Goal: Book appointment/travel/reservation

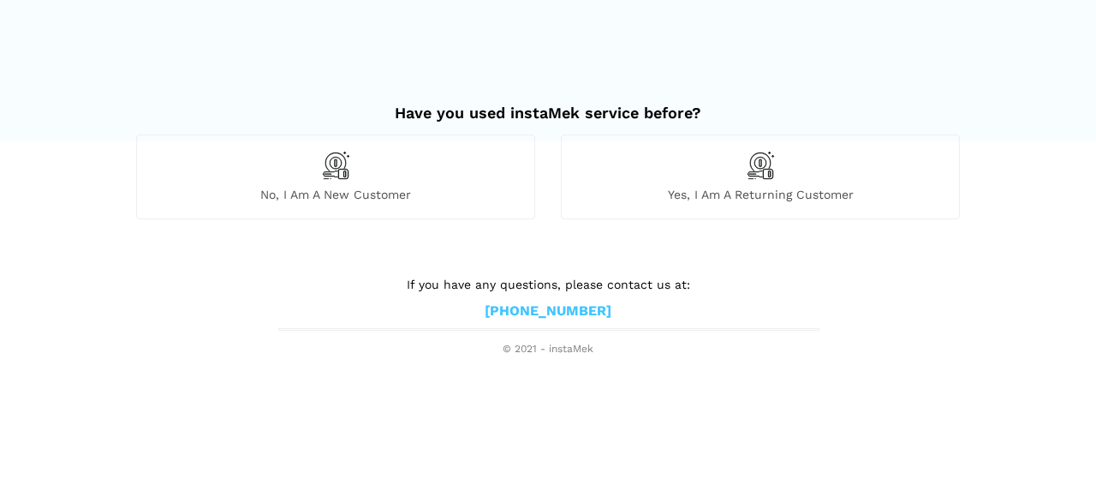
click at [762, 180] on div "Yes, I am a returning customer" at bounding box center [760, 176] width 399 height 84
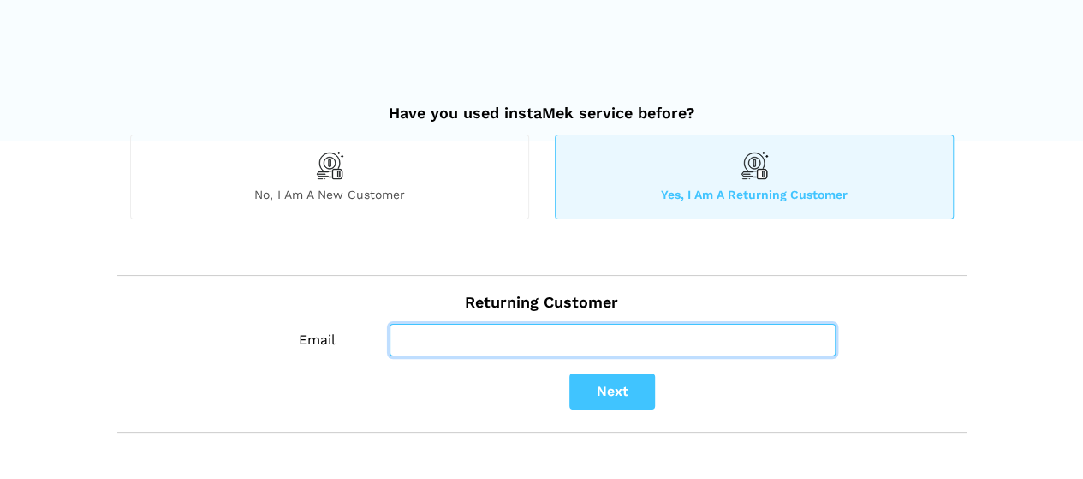
click at [526, 342] on input "Email" at bounding box center [613, 340] width 446 height 33
type input "[EMAIL_ADDRESS][DOMAIN_NAME]"
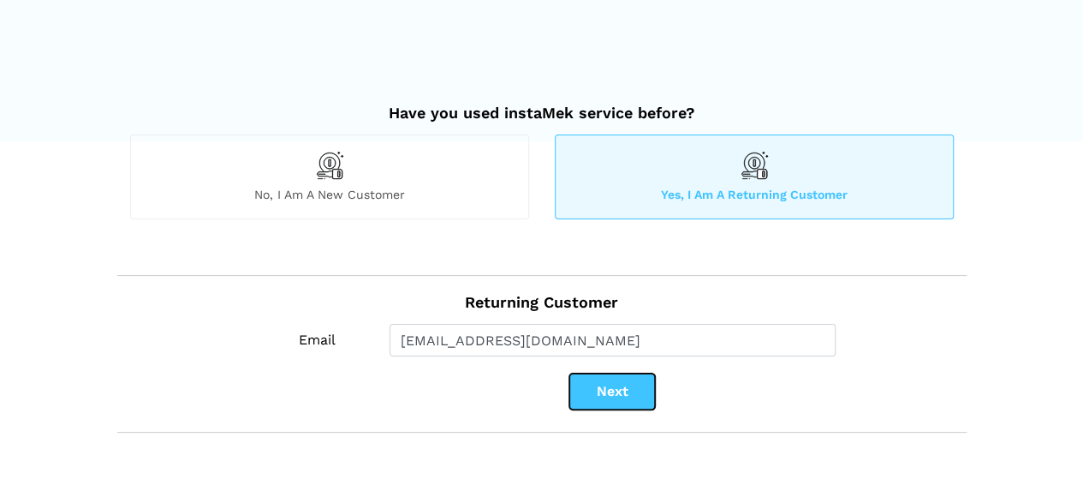
click at [623, 387] on button "Next" at bounding box center [613, 391] width 86 height 36
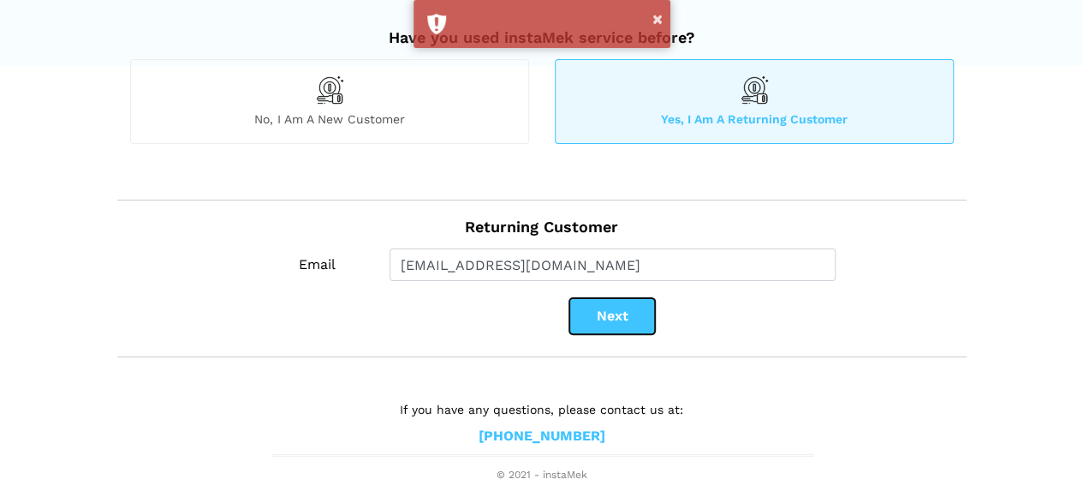
scroll to position [77, 0]
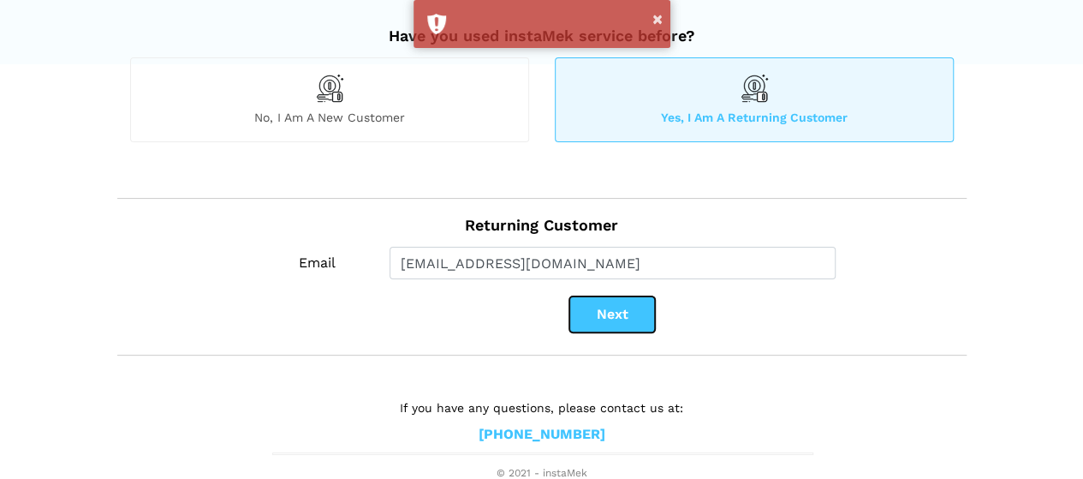
click at [610, 319] on button "Next" at bounding box center [613, 314] width 86 height 36
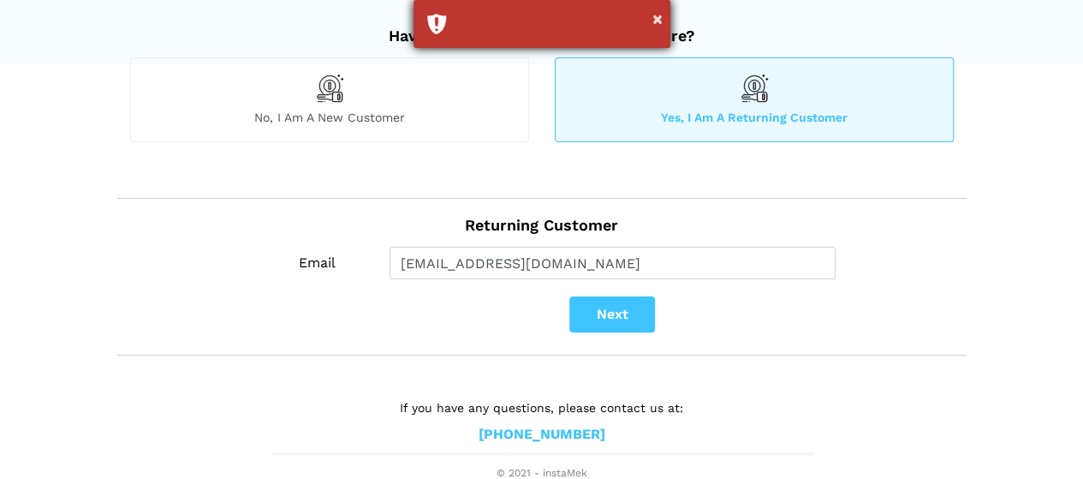
click at [663, 18] on div "×" at bounding box center [542, 24] width 257 height 48
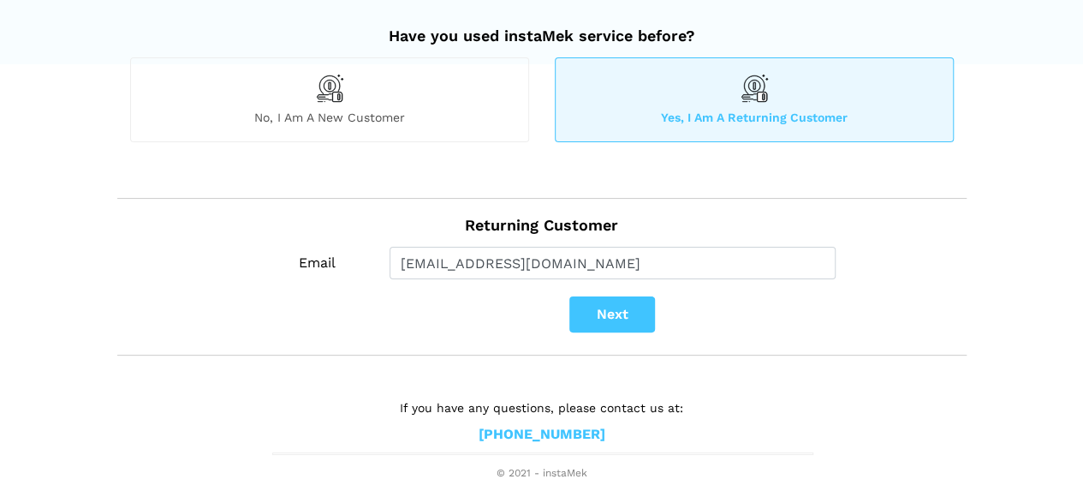
click at [784, 100] on div "Yes, I am a returning customer" at bounding box center [754, 99] width 399 height 84
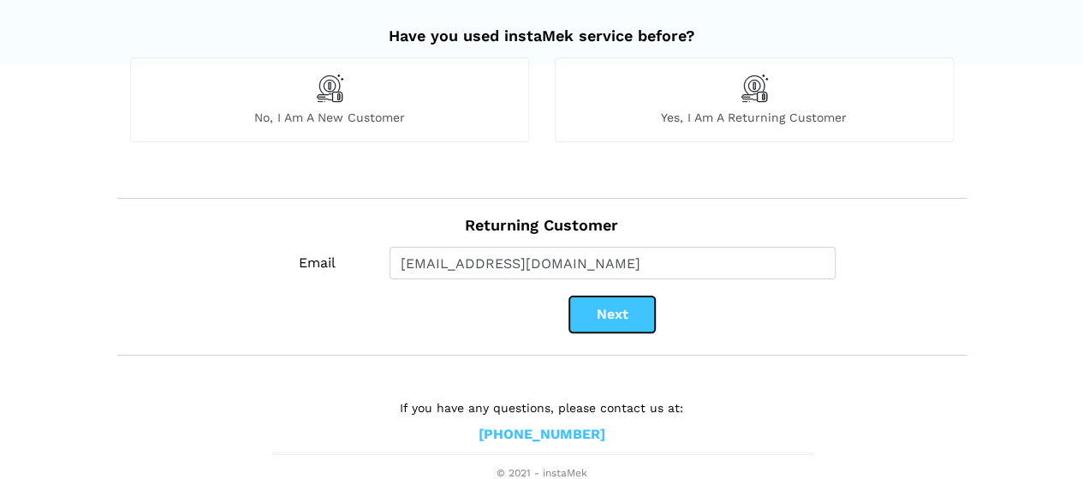
click at [625, 317] on button "Next" at bounding box center [613, 314] width 86 height 36
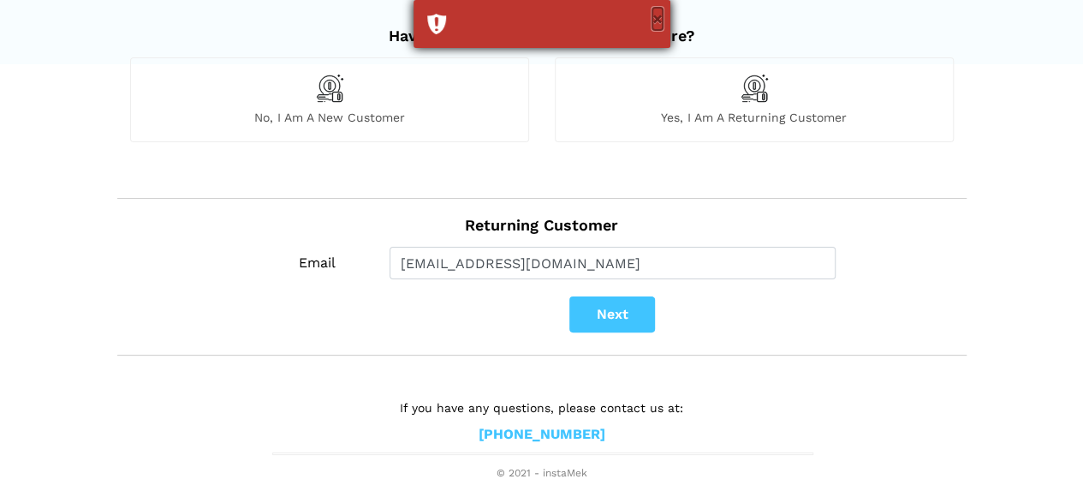
click at [658, 18] on button "×" at bounding box center [658, 19] width 10 height 22
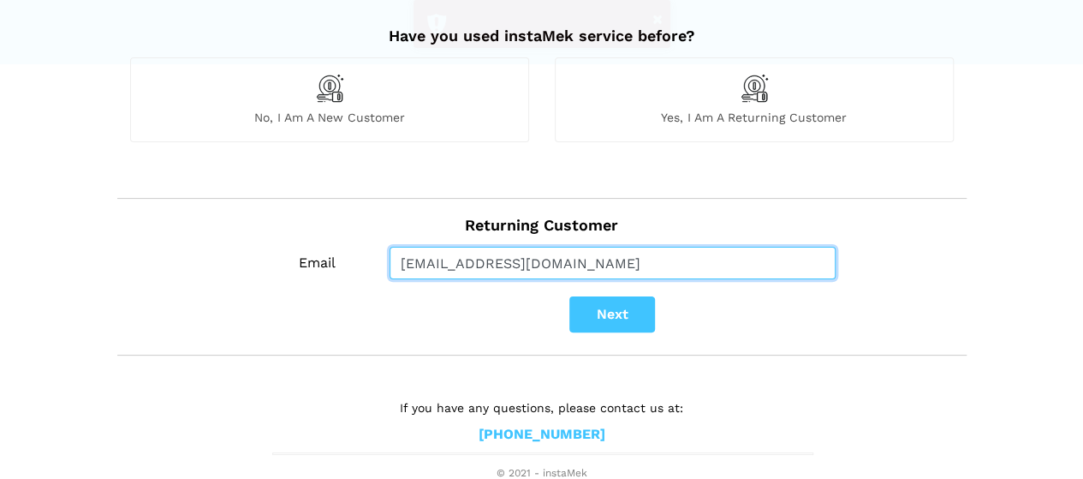
click at [589, 253] on input "[EMAIL_ADDRESS][DOMAIN_NAME]" at bounding box center [613, 263] width 446 height 33
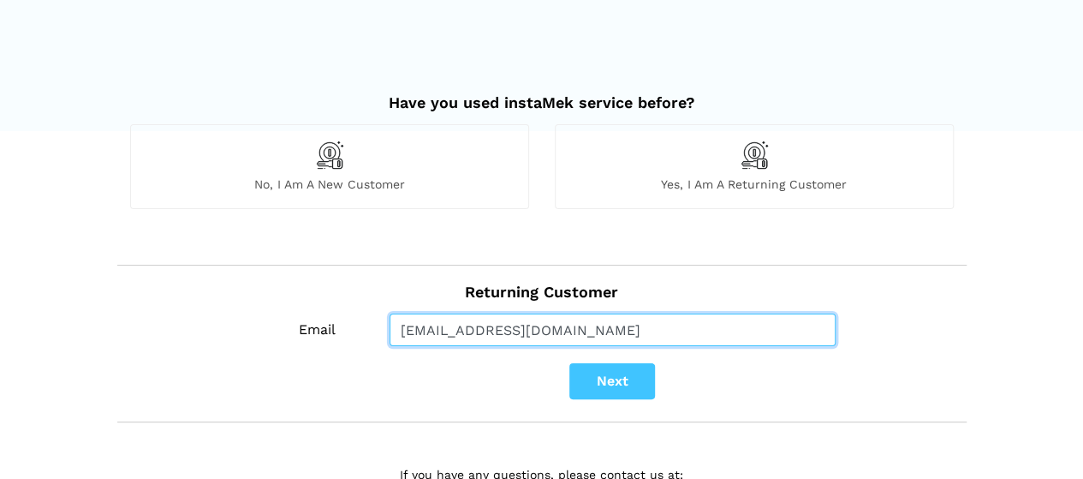
scroll to position [0, 0]
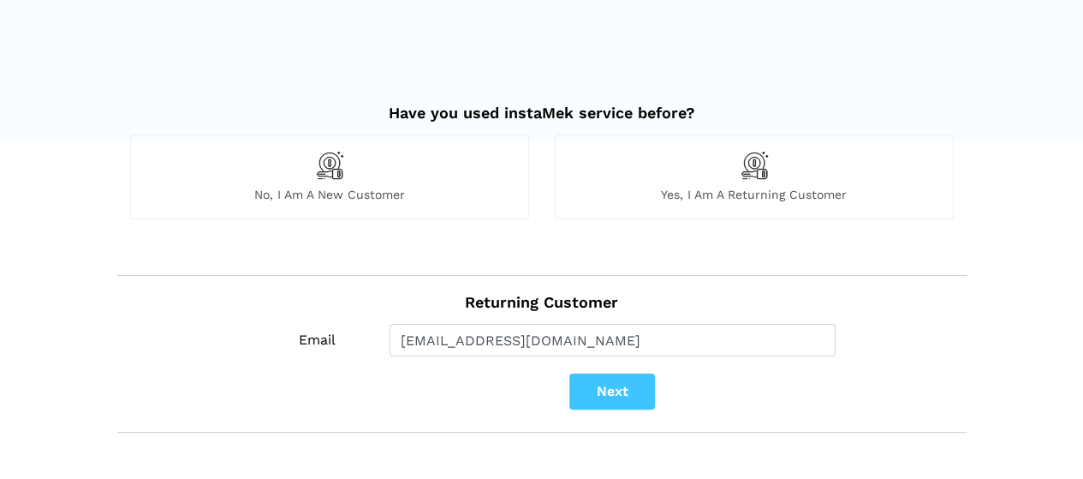
click at [335, 169] on img at bounding box center [329, 165] width 29 height 29
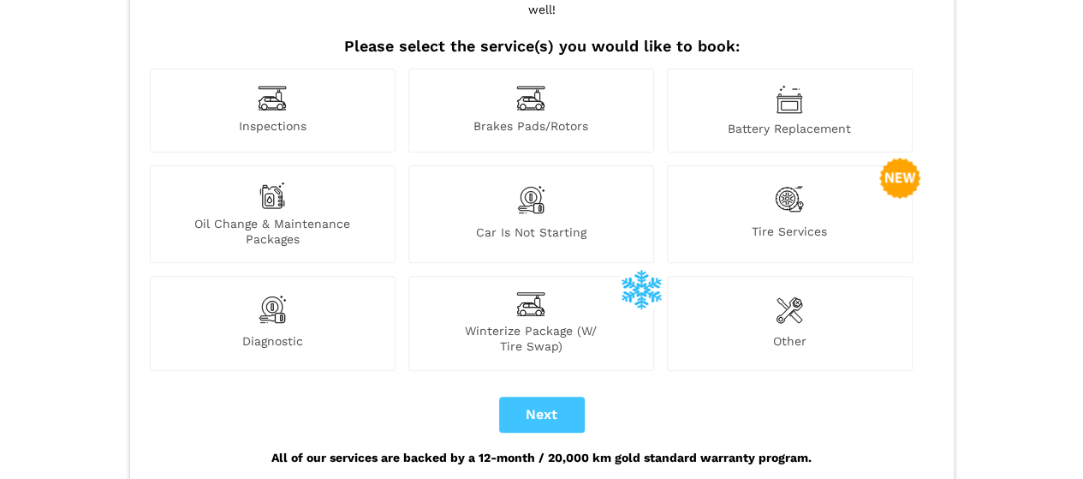
scroll to position [189, 0]
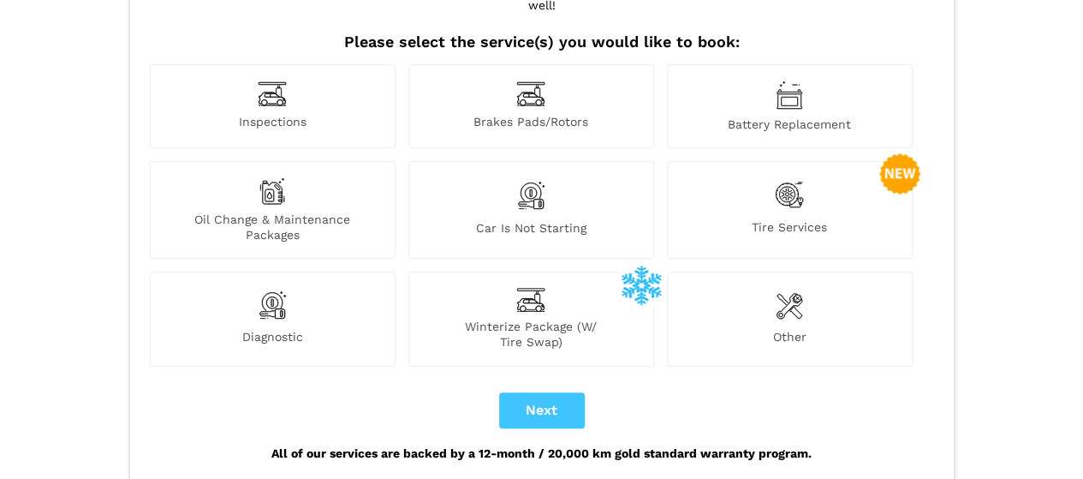
click at [532, 319] on span "Winterize Package (W/ Tire Swap)" at bounding box center [531, 334] width 244 height 31
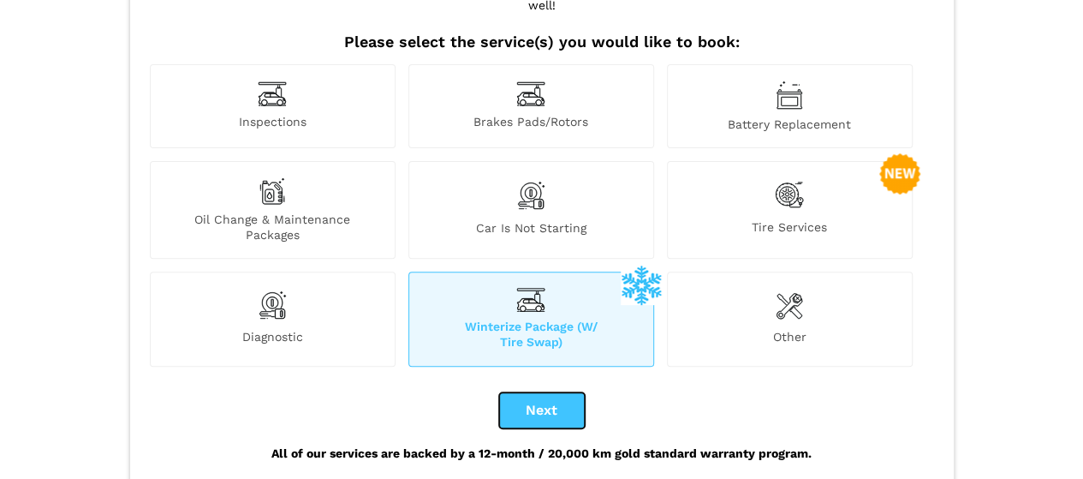
click at [549, 395] on button "Next" at bounding box center [542, 410] width 86 height 36
checkbox input "true"
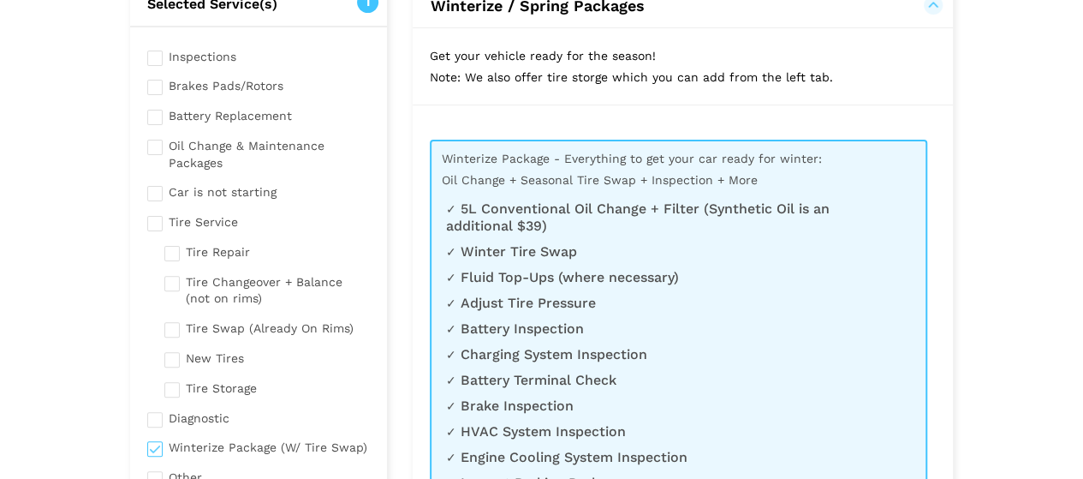
scroll to position [156, 0]
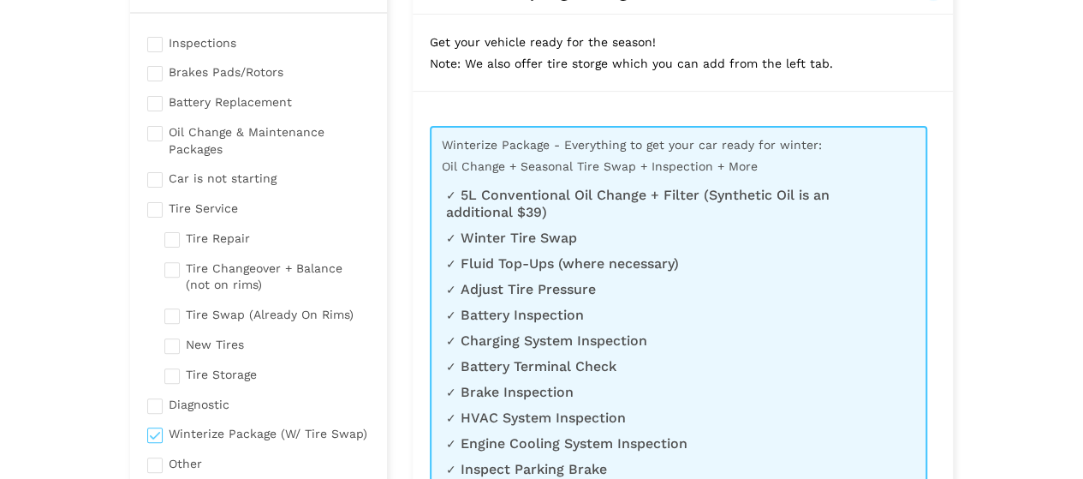
click at [176, 316] on input "checkbox" at bounding box center [267, 312] width 206 height 21
checkbox input "true"
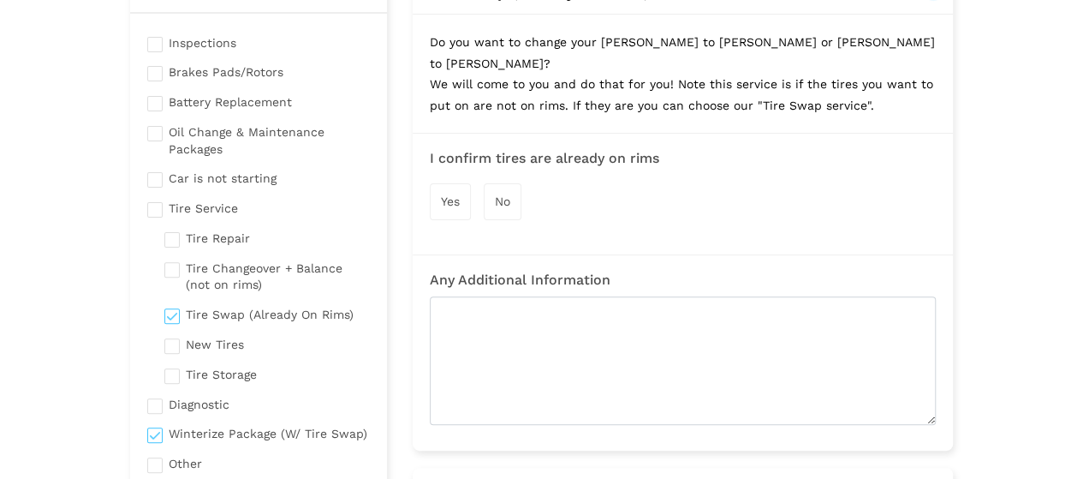
click at [449, 194] on span "Yes" at bounding box center [450, 201] width 19 height 14
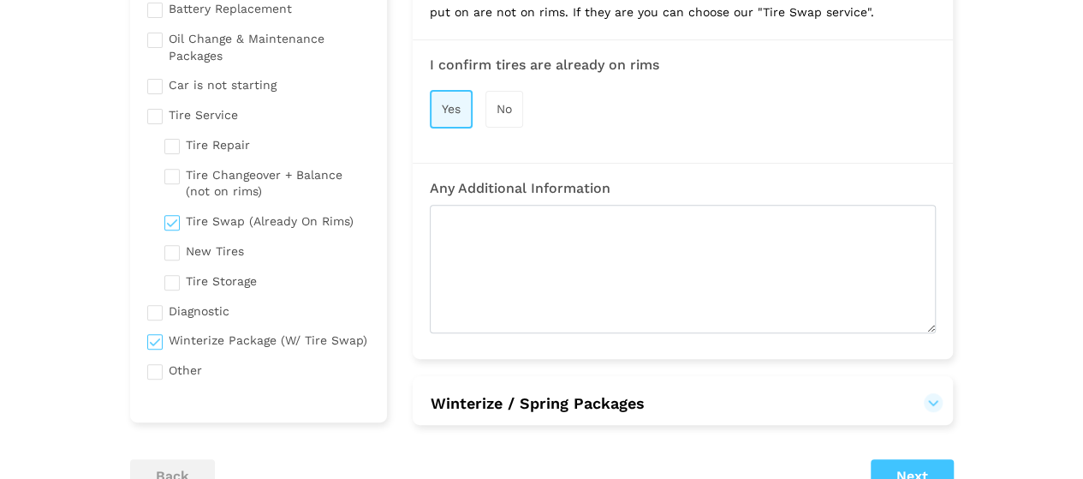
scroll to position [295, 0]
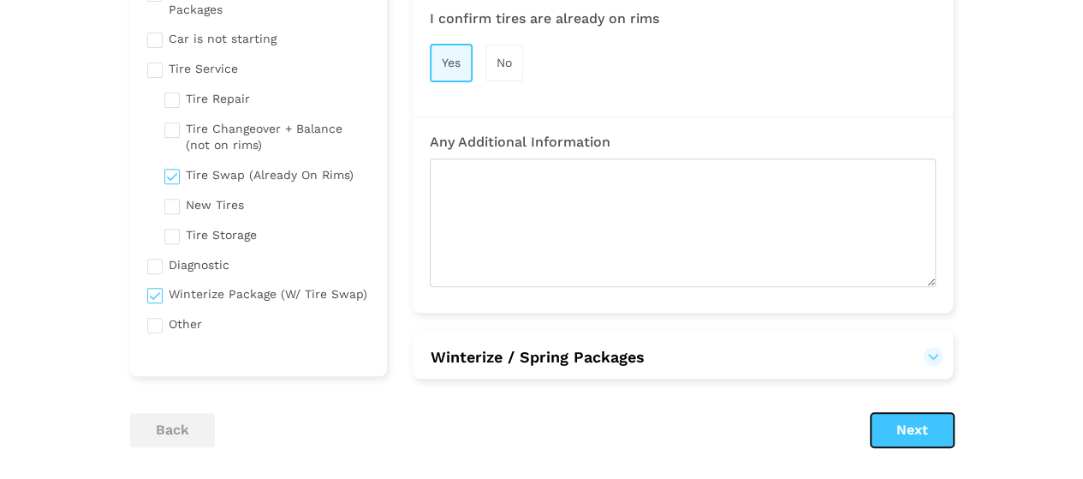
click at [915, 413] on button "Next" at bounding box center [912, 430] width 83 height 34
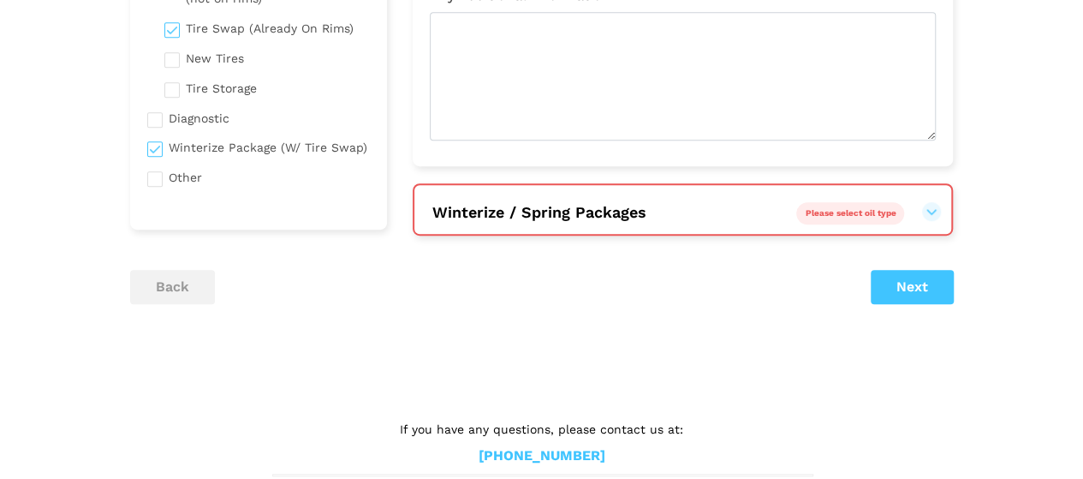
scroll to position [444, 0]
click at [932, 200] on button "Winterize / Spring Packages Please select oil type" at bounding box center [683, 210] width 503 height 21
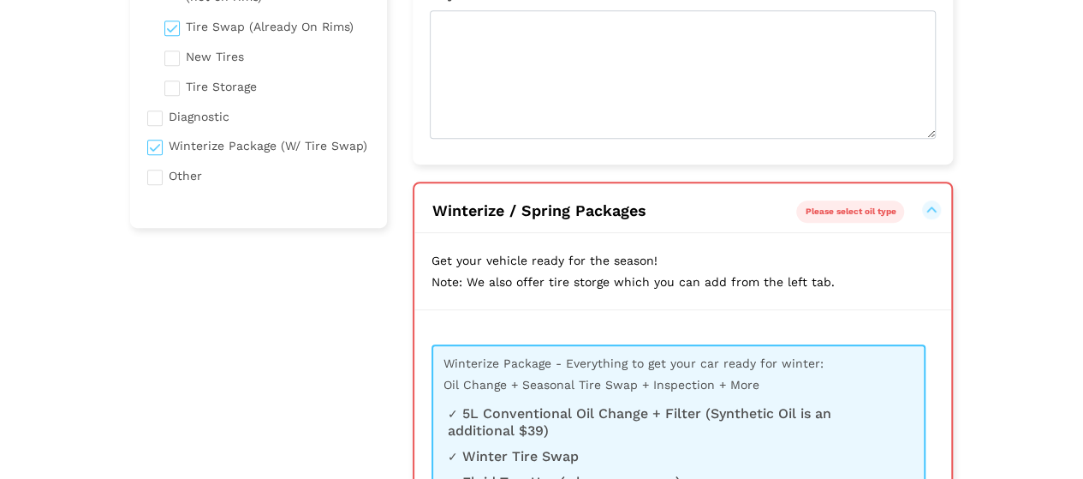
click at [156, 145] on input "checkbox" at bounding box center [259, 144] width 224 height 21
checkbox input "false"
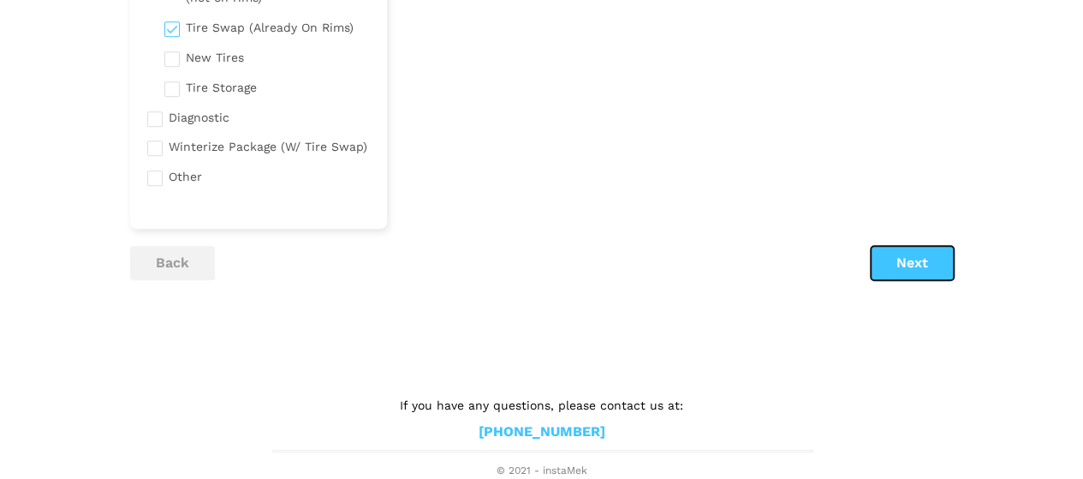
click at [926, 254] on button "Next" at bounding box center [912, 263] width 83 height 34
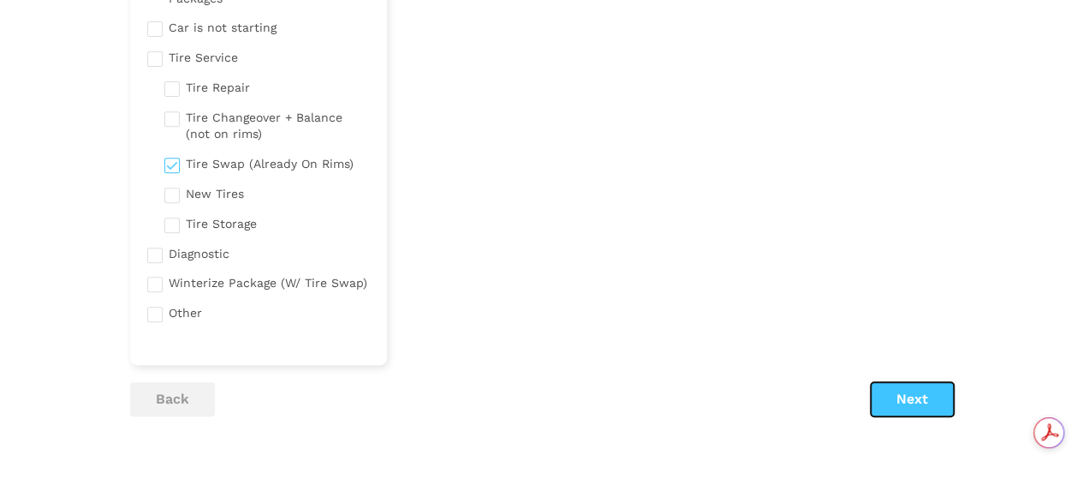
scroll to position [0, 0]
click at [912, 395] on button "Next" at bounding box center [912, 399] width 83 height 34
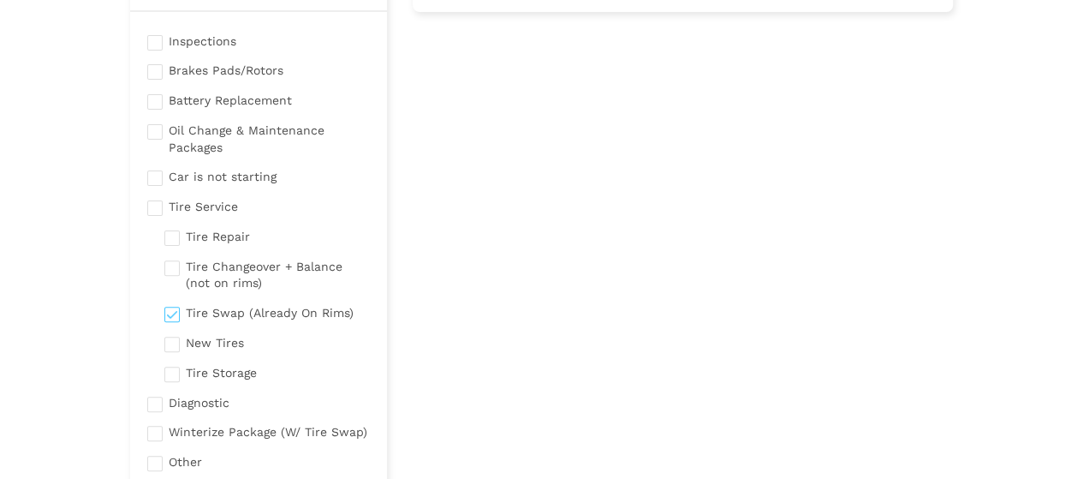
scroll to position [157, 0]
click at [159, 206] on input "checkbox" at bounding box center [259, 205] width 224 height 21
checkbox input "true"
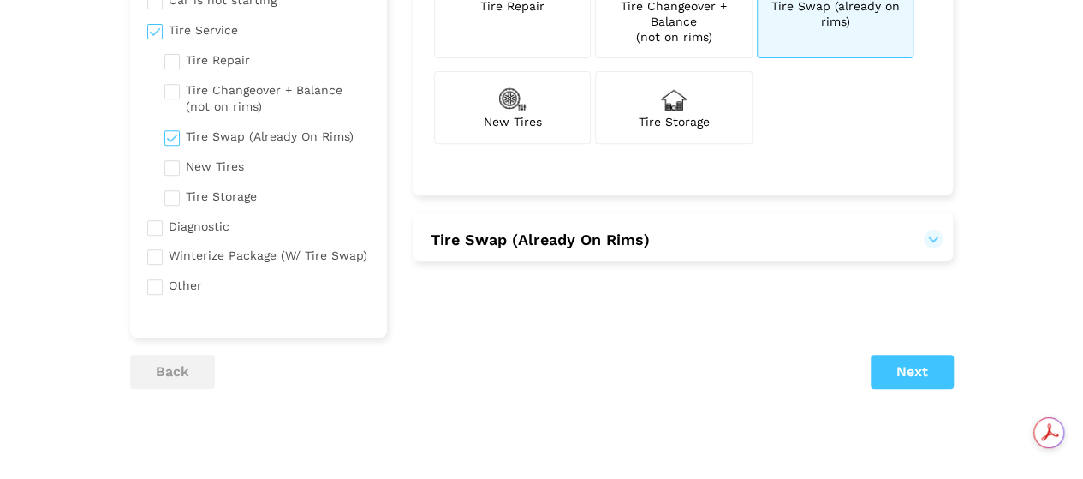
scroll to position [0, 0]
click at [912, 372] on button "Next" at bounding box center [912, 372] width 83 height 34
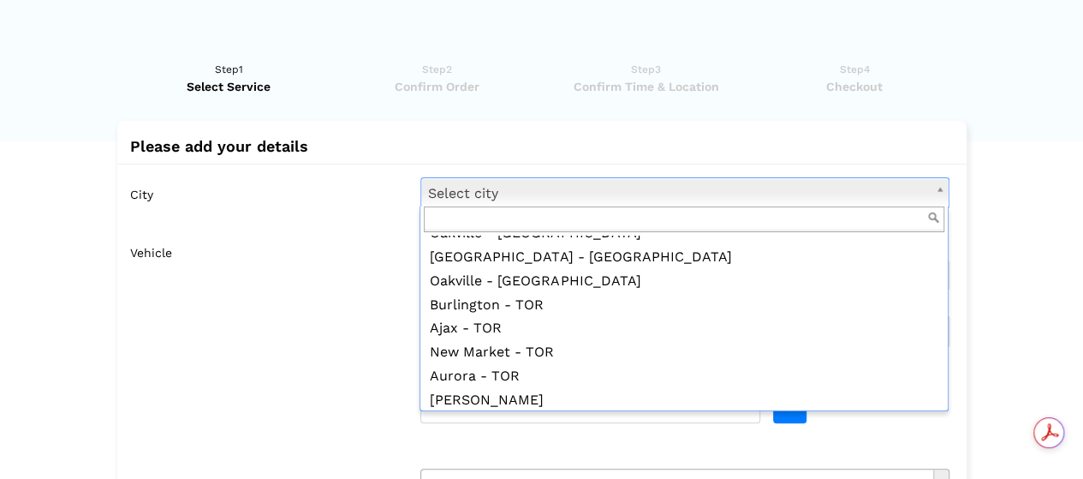
scroll to position [2376, 0]
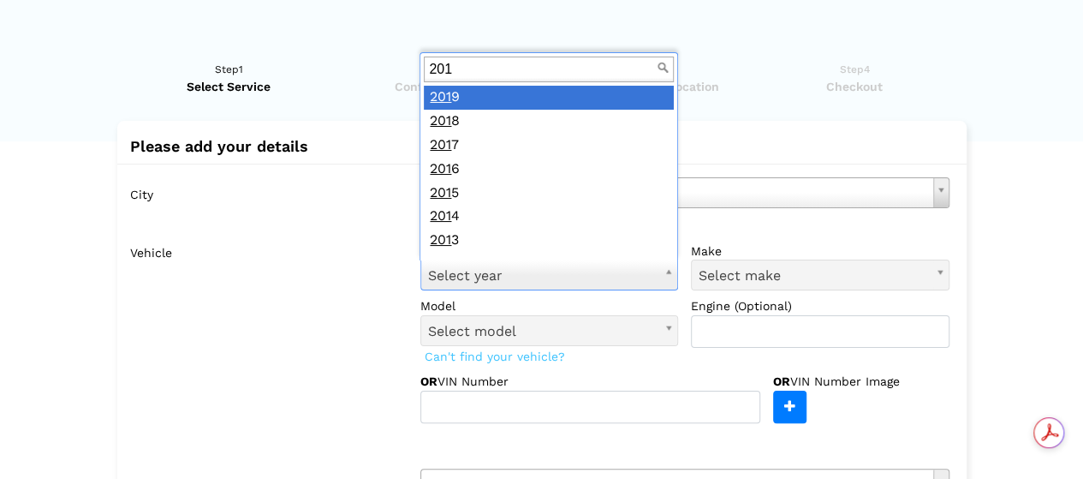
type input "2018"
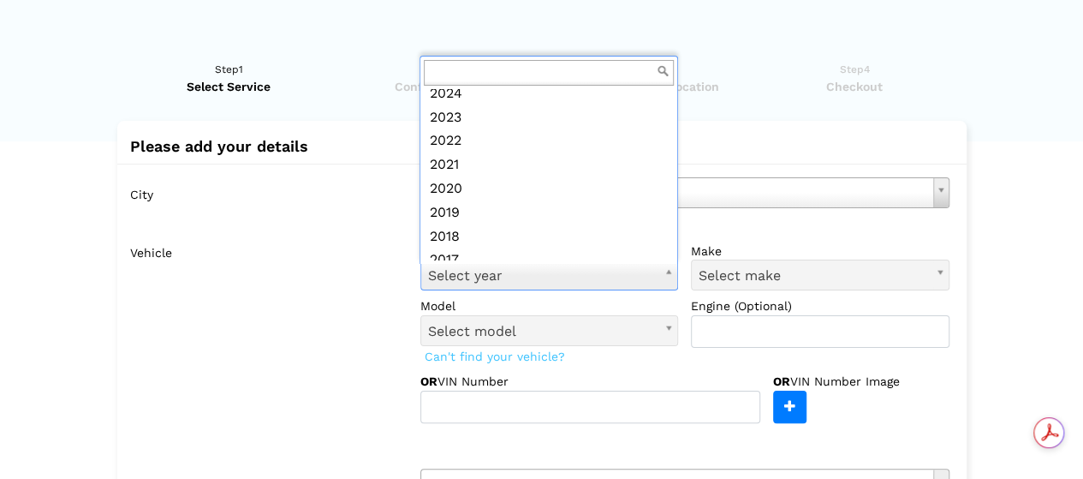
scroll to position [81, 0]
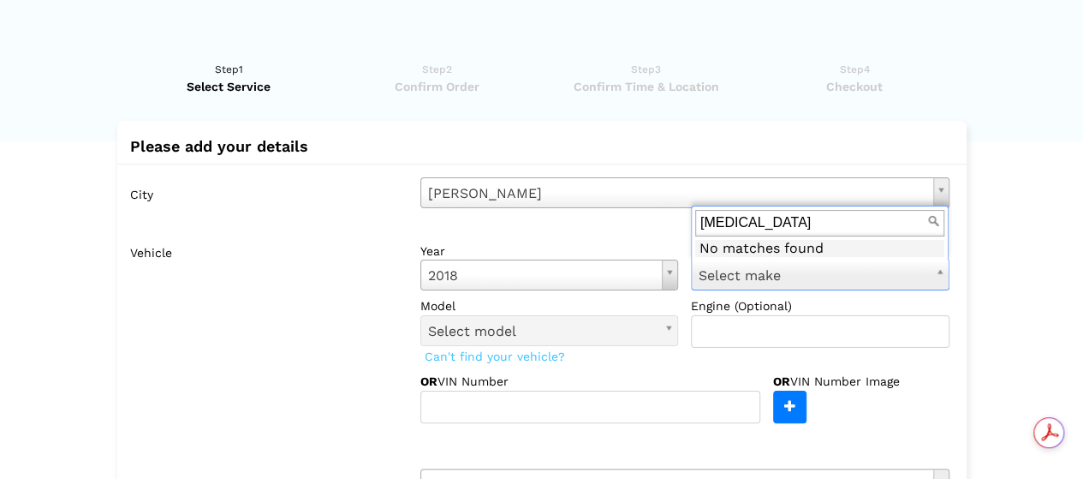
click at [728, 227] on input "[MEDICAL_DATA]" at bounding box center [820, 223] width 250 height 27
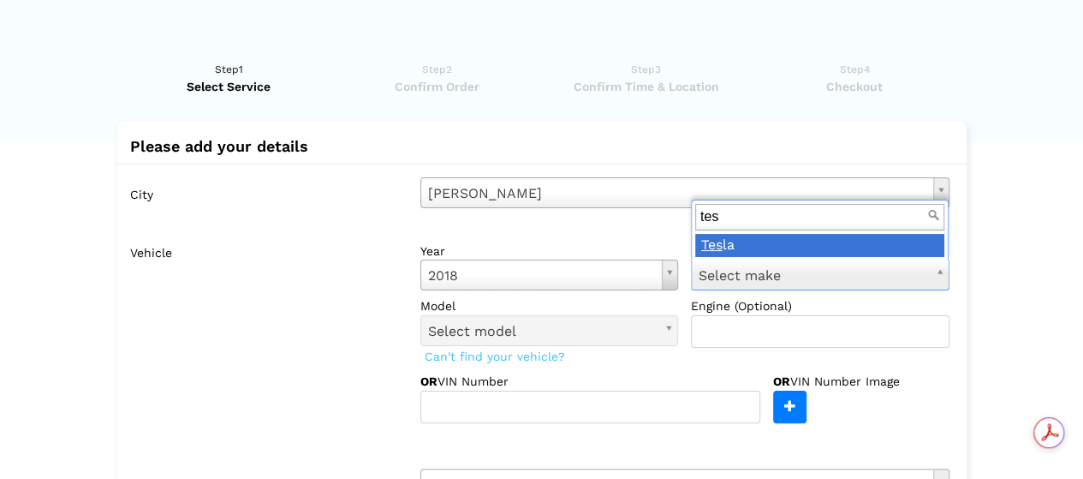
type input "tes"
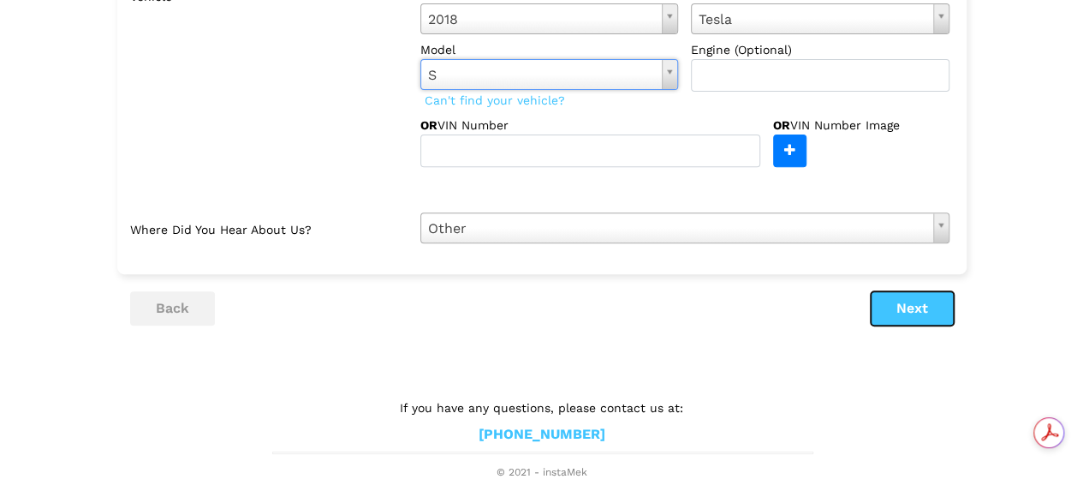
scroll to position [0, 0]
click at [935, 302] on button "Next" at bounding box center [912, 308] width 83 height 34
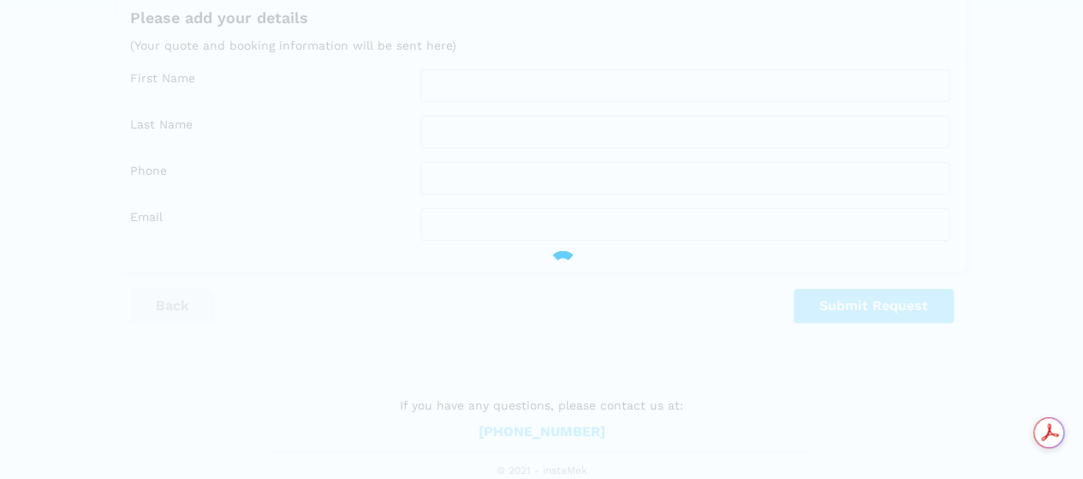
scroll to position [127, 0]
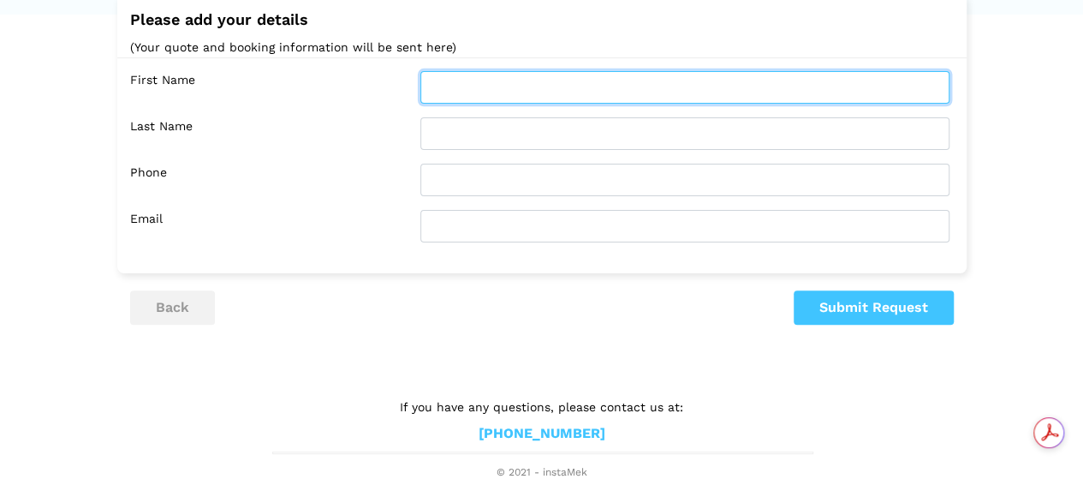
click at [447, 87] on input "text" at bounding box center [685, 87] width 529 height 33
type input "[PERSON_NAME]"
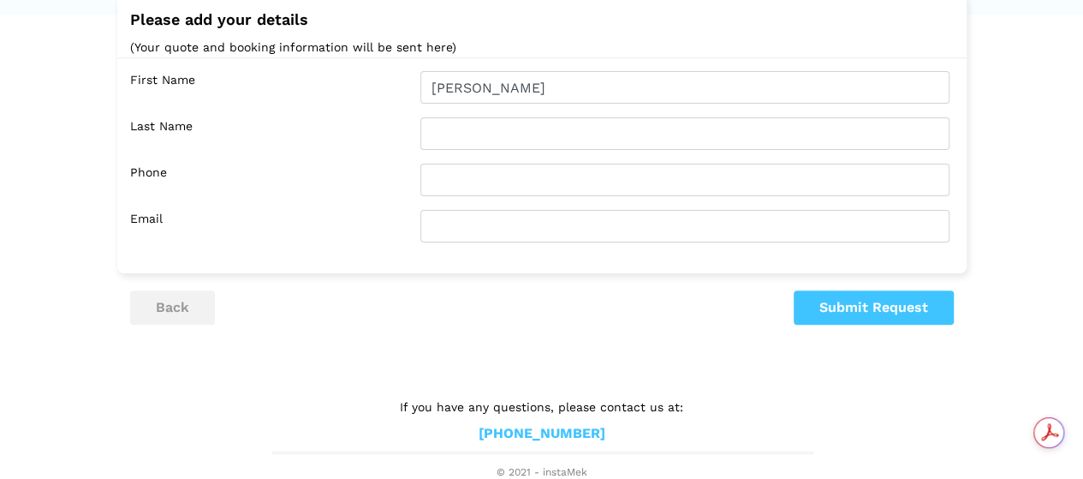
type input "[PERSON_NAME]"
type input "9053026929"
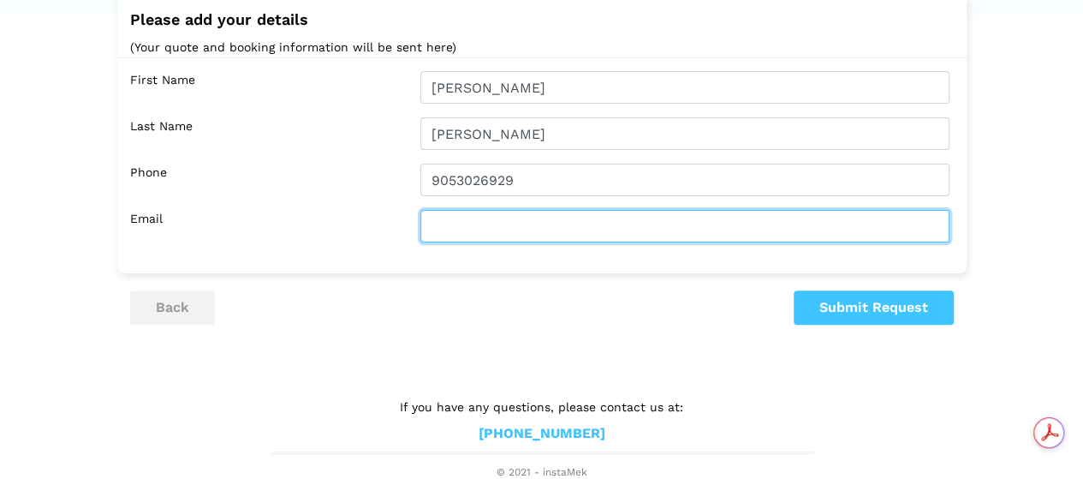
type input "[EMAIL_ADDRESS][DOMAIN_NAME]"
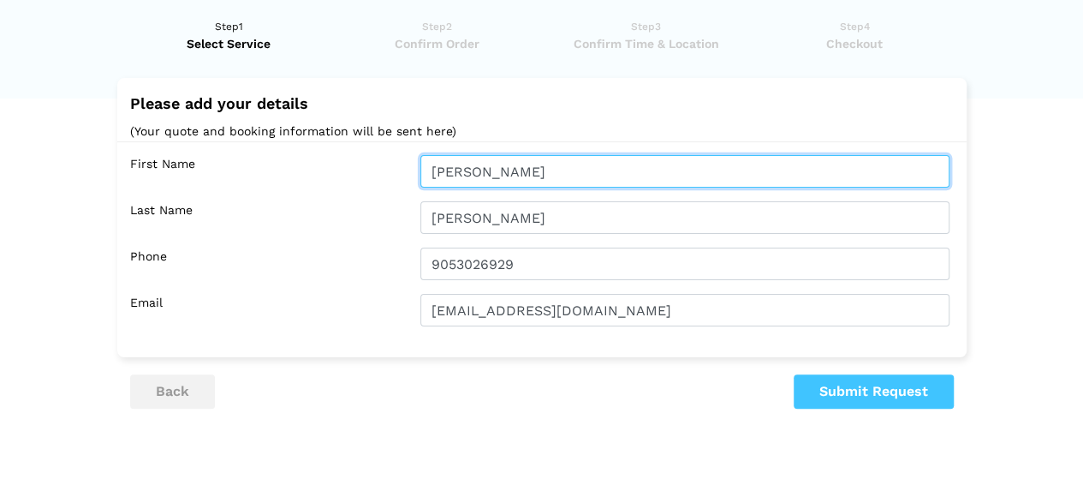
scroll to position [0, 0]
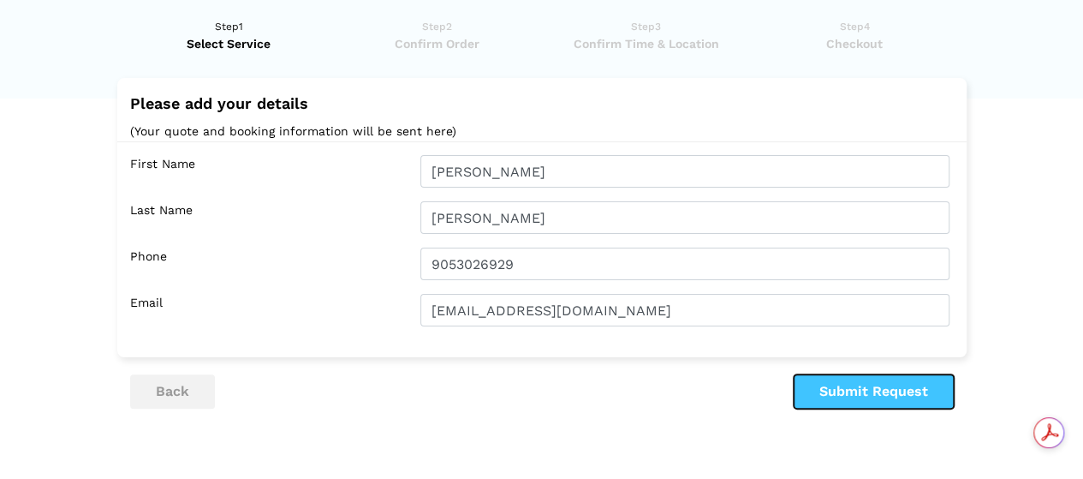
click at [875, 393] on button "Submit Request" at bounding box center [874, 391] width 160 height 34
